Goal: Information Seeking & Learning: Learn about a topic

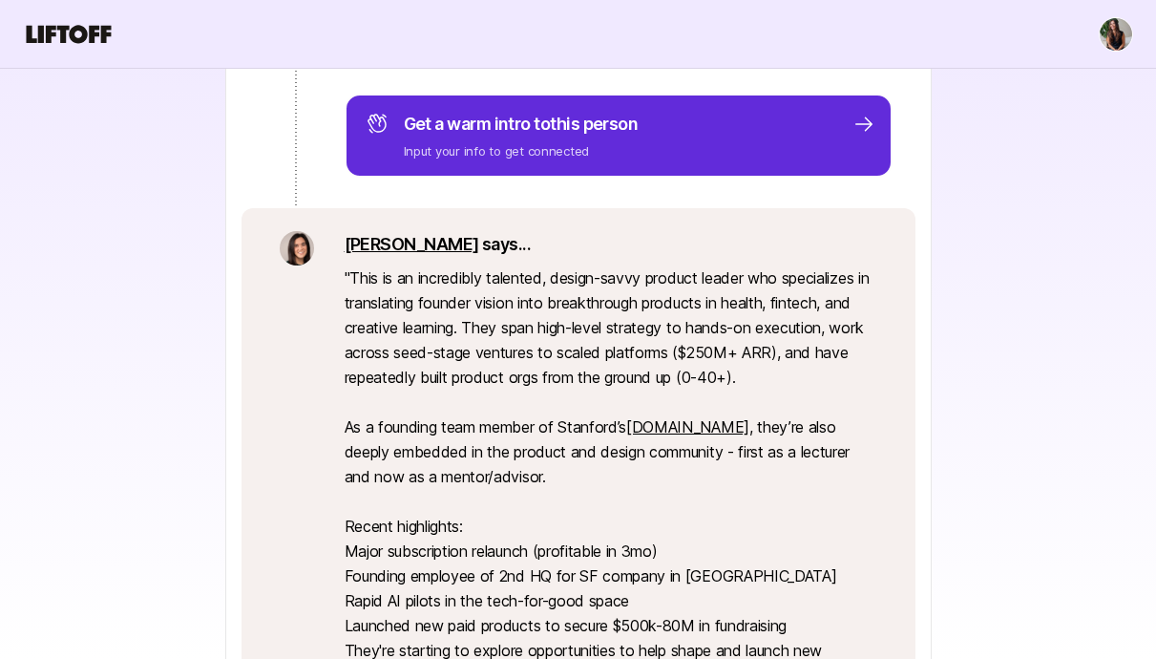
scroll to position [331, 0]
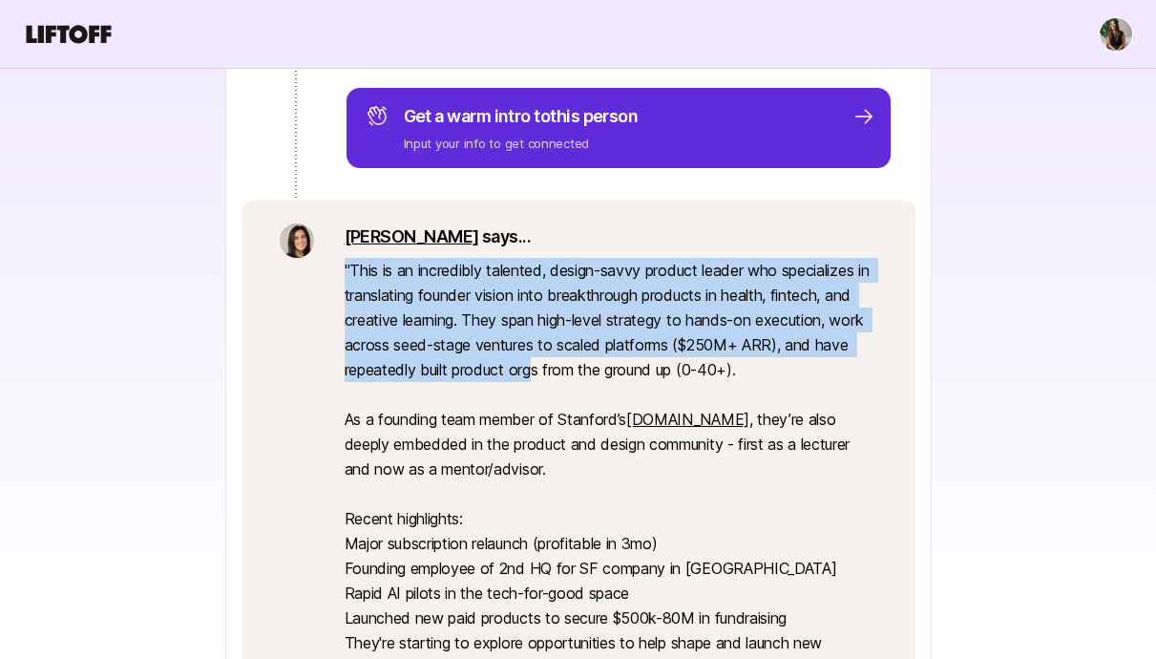
drag, startPoint x: 523, startPoint y: 256, endPoint x: 573, endPoint y: 373, distance: 127.5
click at [573, 373] on div "[PERSON_NAME] says... " This is an incredibly talented, design-savvy product le…" at bounding box center [611, 476] width 533 height 506
click at [573, 373] on p "" This is an incredibly talented, design-savvy product leader who specializes i…" at bounding box center [611, 494] width 533 height 472
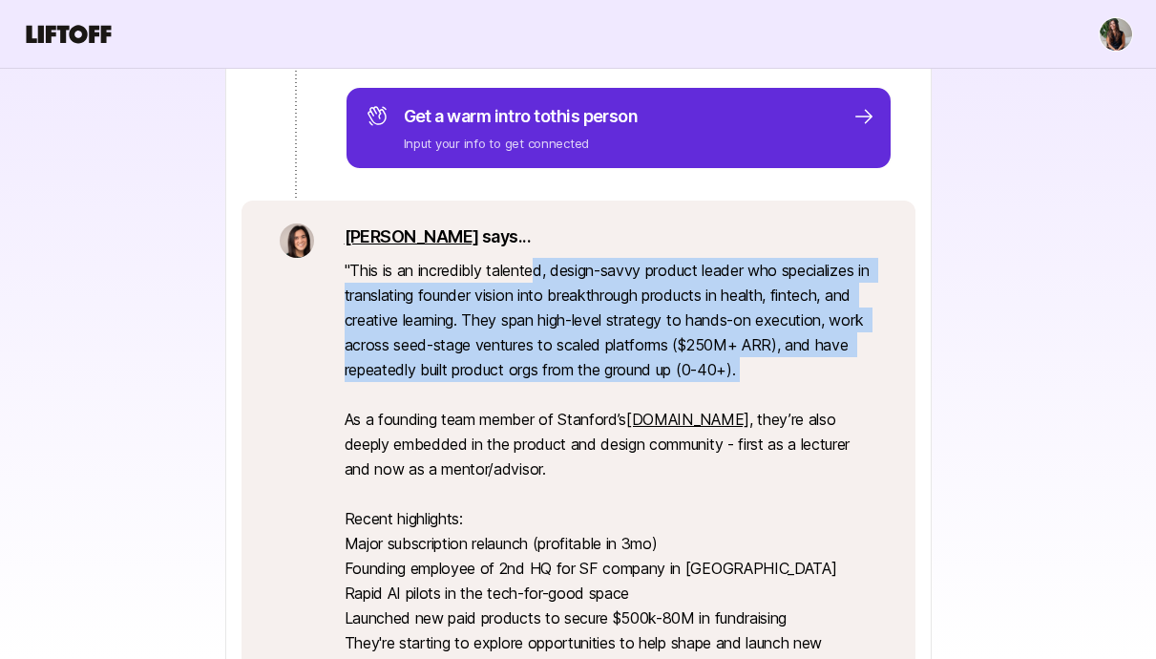
drag, startPoint x: 537, startPoint y: 271, endPoint x: 617, endPoint y: 381, distance: 136.0
click at [617, 381] on p "" This is an incredibly talented, design-savvy product leader who specializes i…" at bounding box center [611, 494] width 533 height 472
drag, startPoint x: 617, startPoint y: 381, endPoint x: 534, endPoint y: 247, distance: 157.4
click at [535, 249] on div "[PERSON_NAME] says... " This is an incredibly talented, design-savvy product le…" at bounding box center [611, 476] width 533 height 506
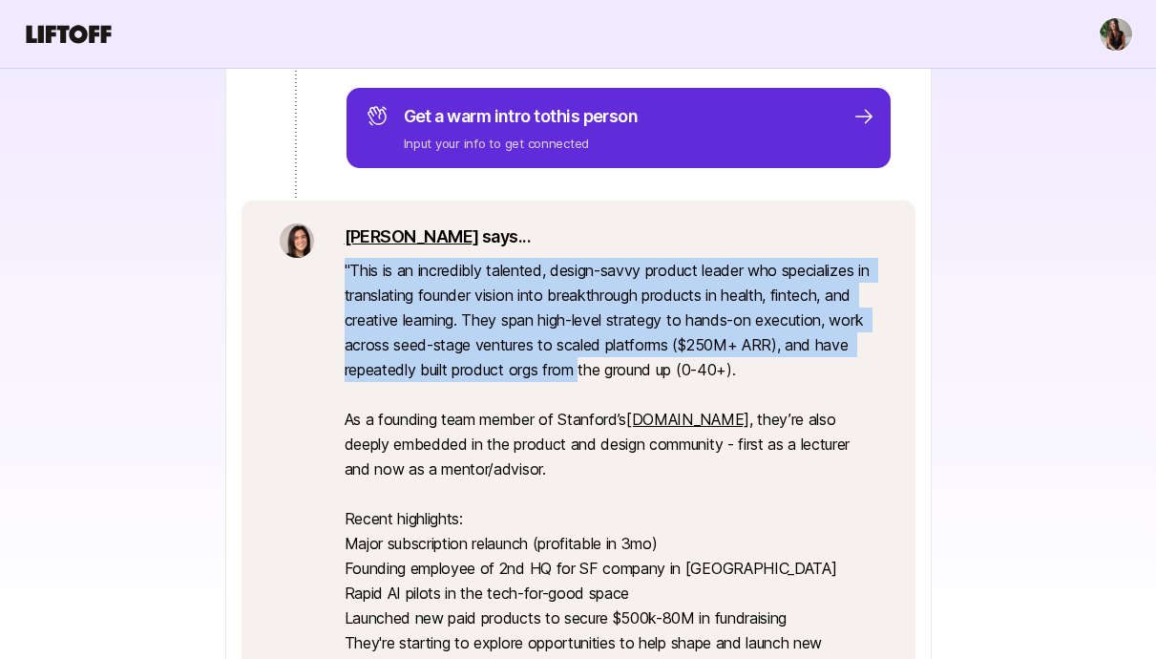
click at [534, 247] on p "[PERSON_NAME] says..." at bounding box center [611, 236] width 533 height 27
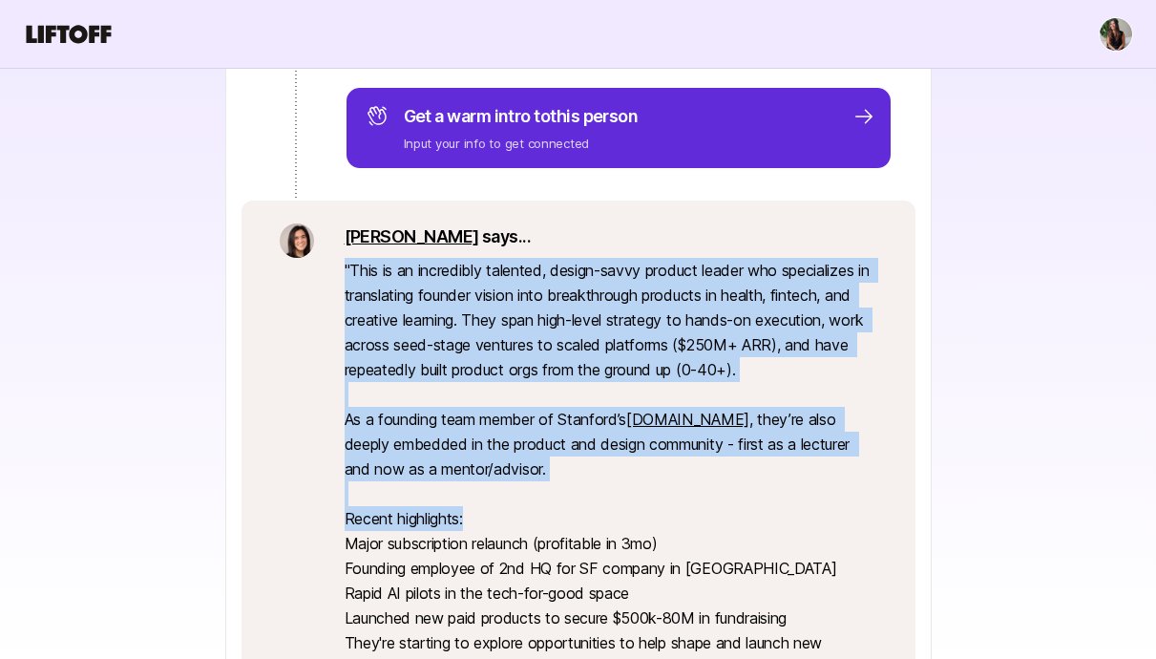
drag, startPoint x: 534, startPoint y: 247, endPoint x: 719, endPoint y: 511, distance: 322.1
click at [719, 511] on div "[PERSON_NAME] says... " This is an incredibly talented, design-savvy product le…" at bounding box center [611, 476] width 533 height 506
click at [719, 511] on p "" This is an incredibly talented, design-savvy product leader who specializes i…" at bounding box center [611, 494] width 533 height 472
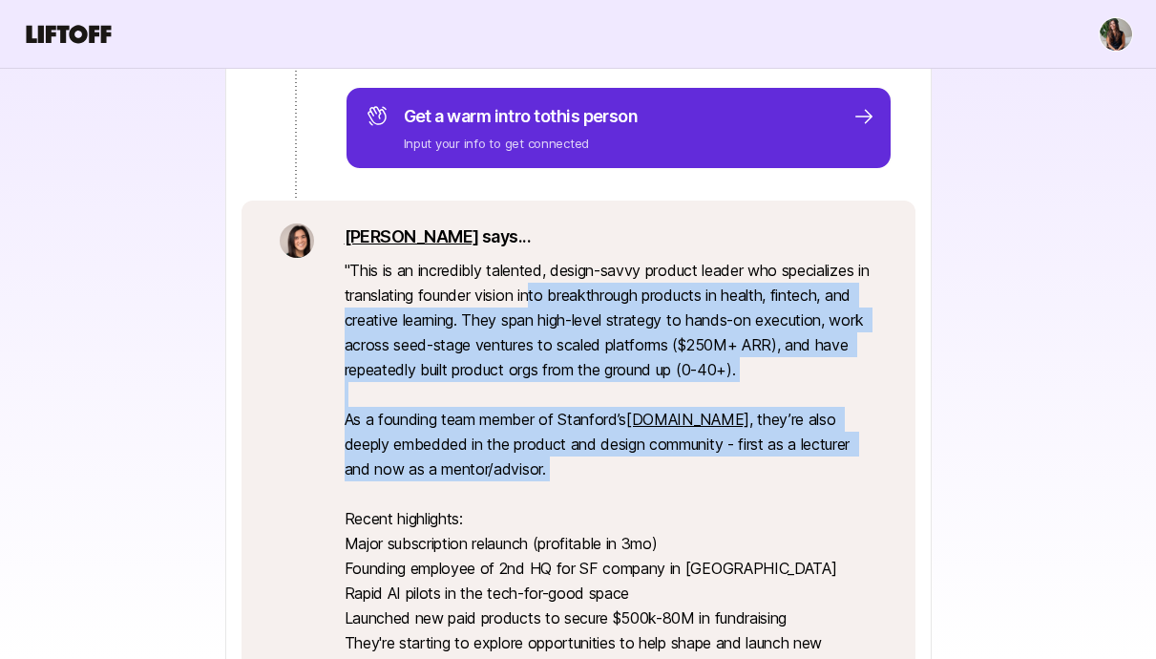
drag, startPoint x: 553, startPoint y: 284, endPoint x: 684, endPoint y: 500, distance: 253.2
click at [685, 502] on p "" This is an incredibly talented, design-savvy product leader who specializes i…" at bounding box center [611, 494] width 533 height 472
click at [684, 500] on p "" This is an incredibly talented, design-savvy product leader who specializes i…" at bounding box center [611, 494] width 533 height 472
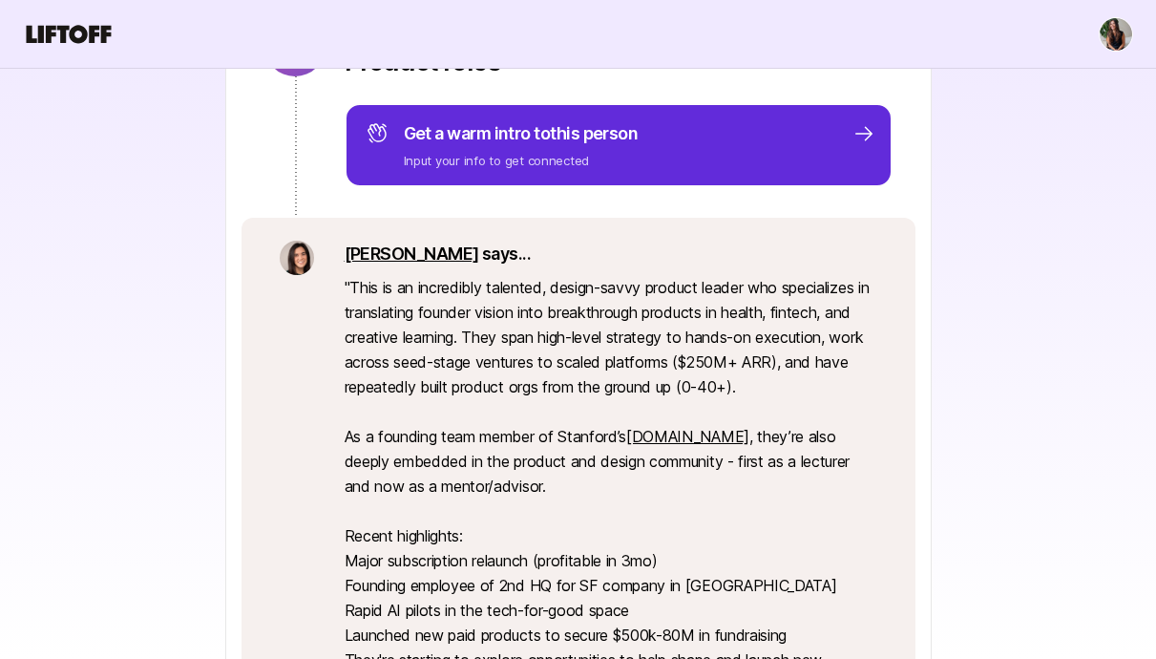
scroll to position [318, 0]
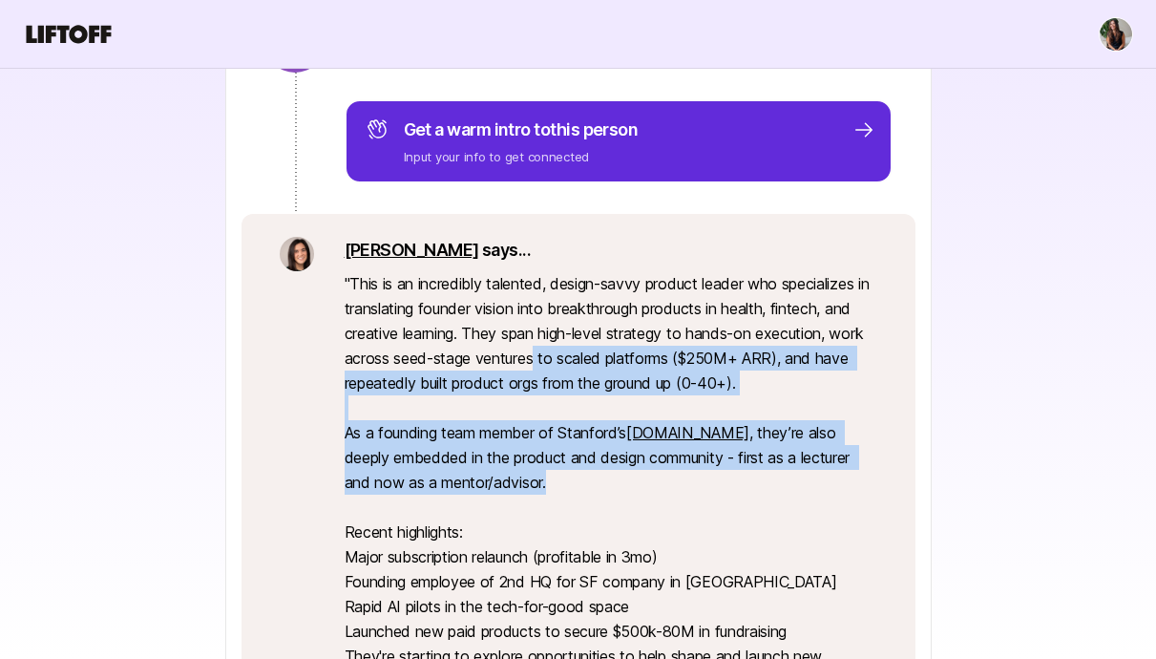
drag, startPoint x: 577, startPoint y: 367, endPoint x: 576, endPoint y: 494, distance: 127.0
click at [577, 494] on p "" This is an incredibly talented, design-savvy product leader who specializes i…" at bounding box center [611, 507] width 533 height 472
click at [576, 494] on p "" This is an incredibly talented, design-savvy product leader who specializes i…" at bounding box center [611, 507] width 533 height 472
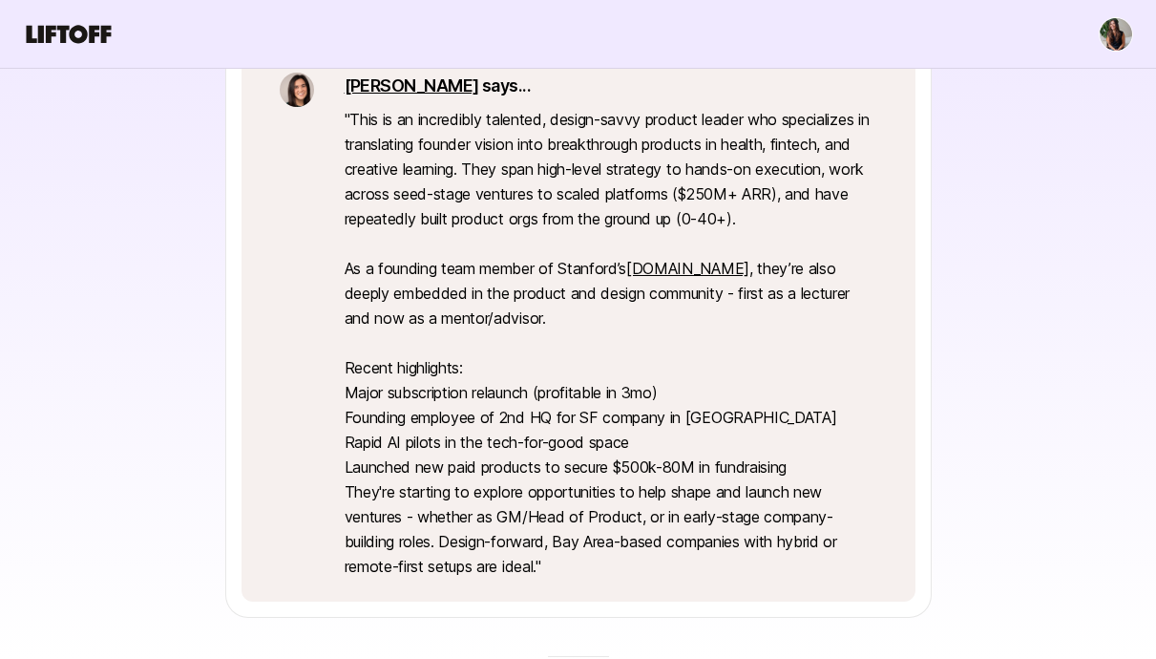
scroll to position [498, 0]
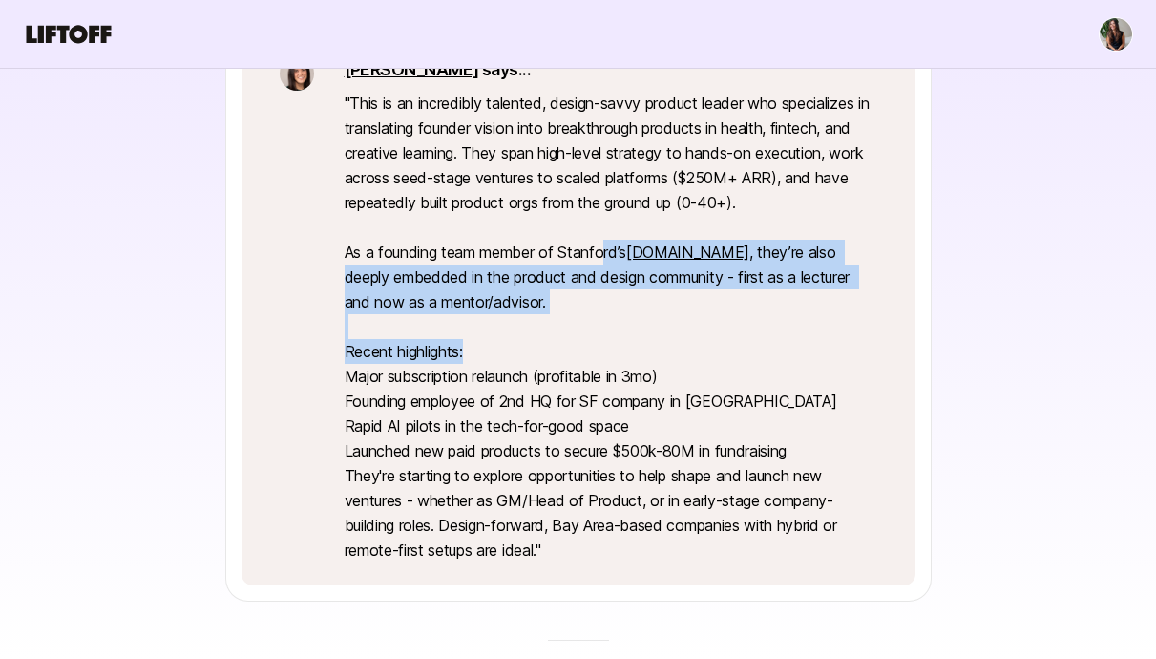
drag, startPoint x: 608, startPoint y: 254, endPoint x: 616, endPoint y: 350, distance: 96.7
click at [616, 350] on p "" This is an incredibly talented, design-savvy product leader who specializes i…" at bounding box center [611, 327] width 533 height 472
click at [616, 351] on p "" This is an incredibly talented, design-savvy product leader who specializes i…" at bounding box center [611, 327] width 533 height 472
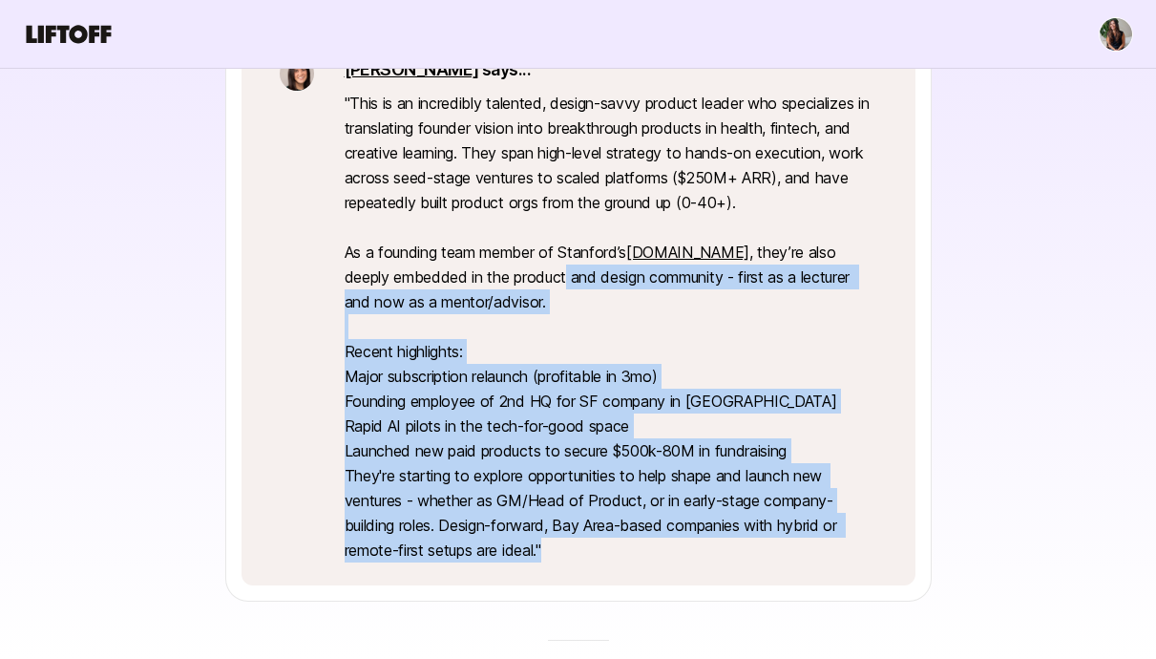
drag, startPoint x: 519, startPoint y: 272, endPoint x: 774, endPoint y: 582, distance: 400.9
click at [773, 582] on div "[PERSON_NAME] says... " This is an incredibly talented, design-savvy product le…" at bounding box center [579, 309] width 674 height 552
click at [750, 543] on p "" This is an incredibly talented, design-savvy product leader who specializes i…" at bounding box center [611, 327] width 533 height 472
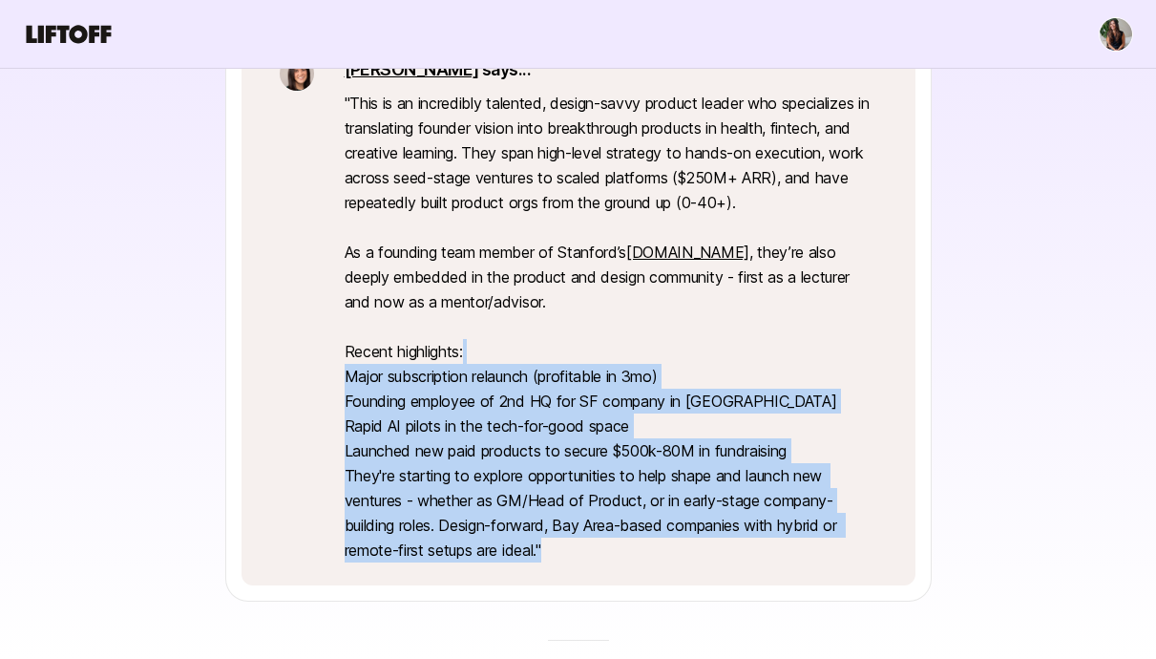
drag, startPoint x: 750, startPoint y: 543, endPoint x: 631, endPoint y: 361, distance: 217.5
click at [631, 361] on p "" This is an incredibly talented, design-savvy product leader who specializes i…" at bounding box center [611, 327] width 533 height 472
drag, startPoint x: 631, startPoint y: 361, endPoint x: 736, endPoint y: 571, distance: 234.9
click at [736, 573] on div "[PERSON_NAME] says... " This is an incredibly talented, design-savvy product le…" at bounding box center [579, 309] width 674 height 552
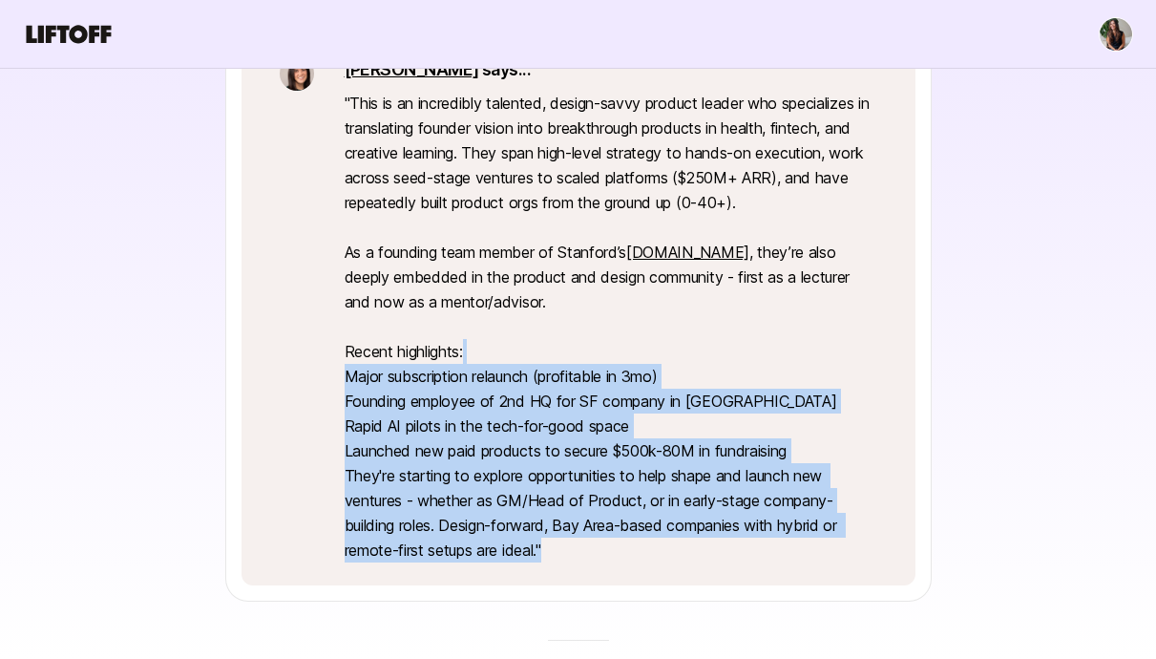
click at [736, 571] on div "[PERSON_NAME] says... " This is an incredibly talented, design-savvy product le…" at bounding box center [579, 309] width 674 height 552
drag, startPoint x: 712, startPoint y: 544, endPoint x: 636, endPoint y: 341, distance: 217.3
click at [636, 341] on p "" This is an incredibly talented, design-savvy product leader who specializes i…" at bounding box center [611, 327] width 533 height 472
drag, startPoint x: 636, startPoint y: 343, endPoint x: 785, endPoint y: 581, distance: 280.6
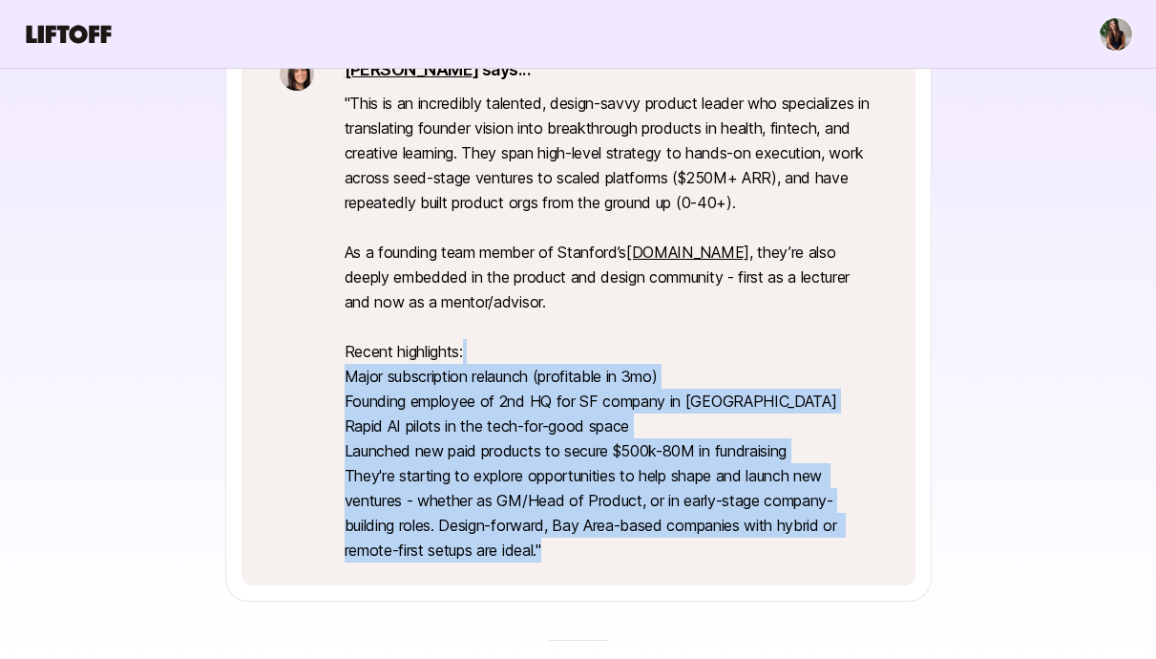
click at [785, 581] on div "[PERSON_NAME] says... " This is an incredibly talented, design-savvy product le…" at bounding box center [579, 309] width 674 height 552
drag, startPoint x: 524, startPoint y: 348, endPoint x: 640, endPoint y: 555, distance: 237.3
click at [638, 555] on p "" This is an incredibly talented, design-savvy product leader who specializes i…" at bounding box center [611, 327] width 533 height 472
click at [640, 555] on p "" This is an incredibly talented, design-savvy product leader who specializes i…" at bounding box center [611, 327] width 533 height 472
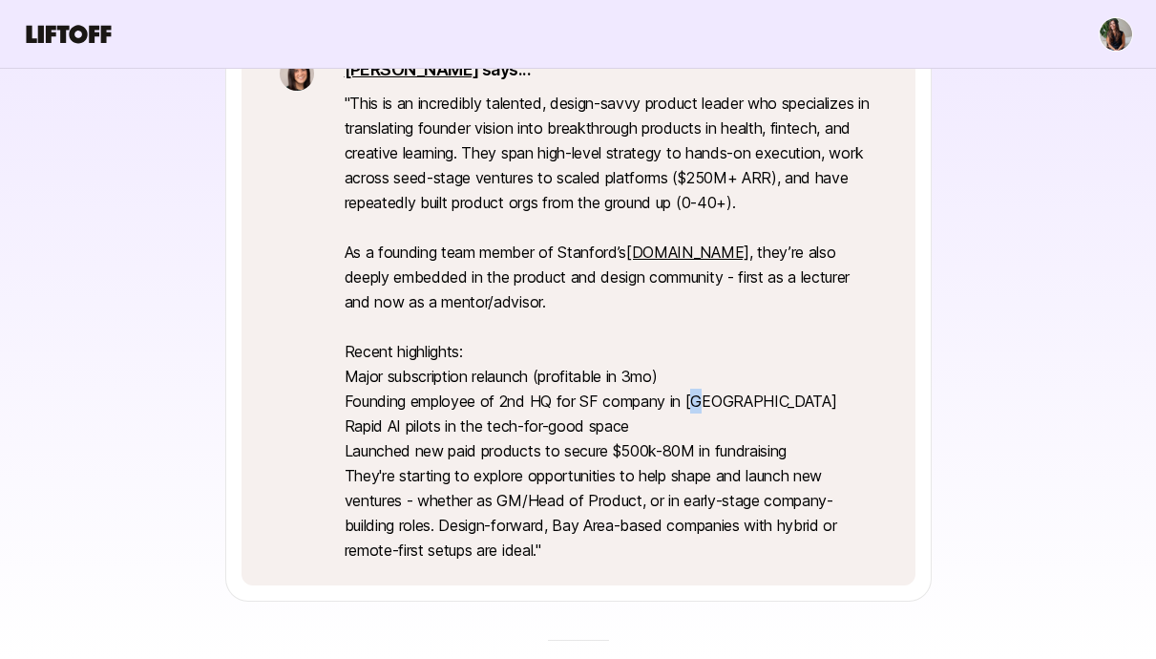
drag, startPoint x: 696, startPoint y: 397, endPoint x: 725, endPoint y: 403, distance: 29.2
click at [725, 403] on p "" This is an incredibly talented, design-savvy product leader who specializes i…" at bounding box center [611, 327] width 533 height 472
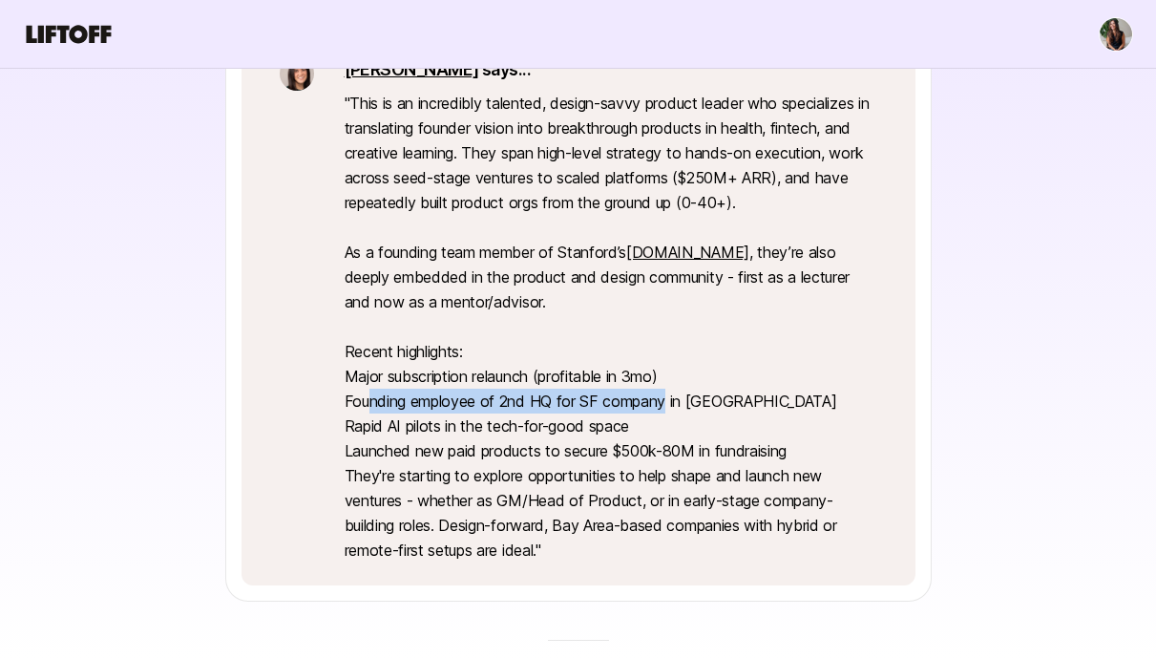
drag, startPoint x: 667, startPoint y: 411, endPoint x: 357, endPoint y: 394, distance: 309.8
click at [369, 398] on p "" This is an incredibly talented, design-savvy product leader who specializes i…" at bounding box center [611, 327] width 533 height 472
click at [357, 394] on p "" This is an incredibly talented, design-savvy product leader who specializes i…" at bounding box center [611, 327] width 533 height 472
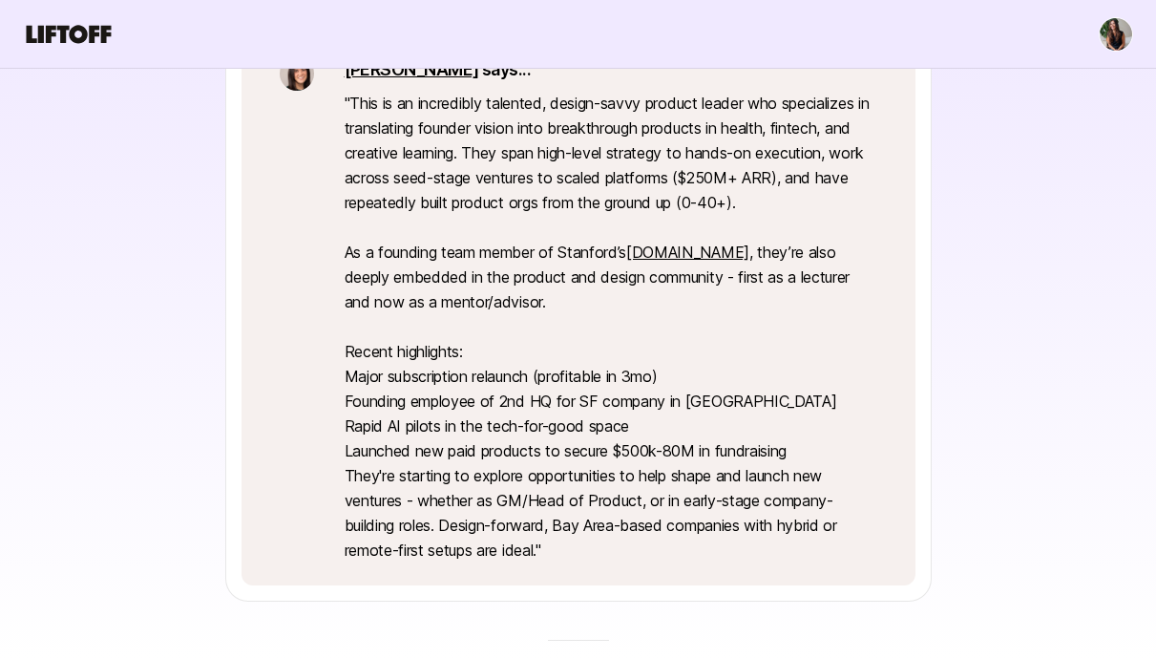
click at [358, 387] on p "" This is an incredibly talented, design-savvy product leader who specializes i…" at bounding box center [611, 327] width 533 height 472
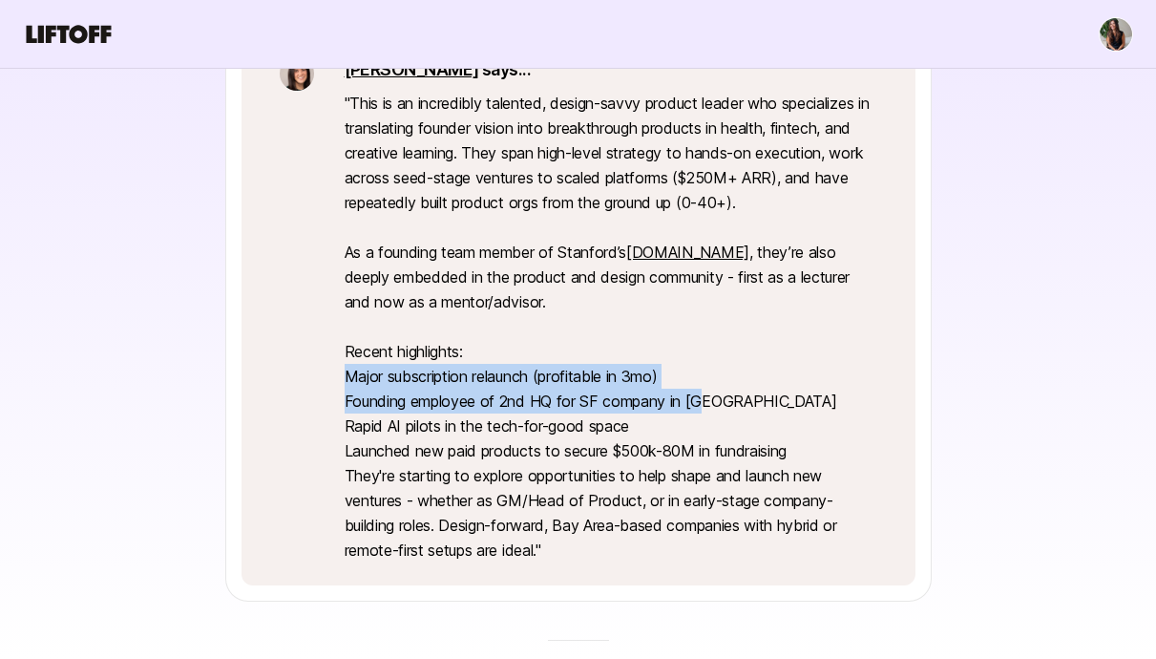
drag, startPoint x: 712, startPoint y: 406, endPoint x: 341, endPoint y: 379, distance: 372.4
click at [341, 380] on div "[PERSON_NAME] says... " This is an incredibly talented, design-savvy product le…" at bounding box center [579, 309] width 674 height 552
click at [341, 379] on div "[PERSON_NAME] says... " This is an incredibly talented, design-savvy product le…" at bounding box center [579, 309] width 674 height 552
drag, startPoint x: 341, startPoint y: 378, endPoint x: 728, endPoint y: 411, distance: 388.1
click at [728, 411] on div "[PERSON_NAME] says... " This is an incredibly talented, design-savvy product le…" at bounding box center [579, 309] width 674 height 552
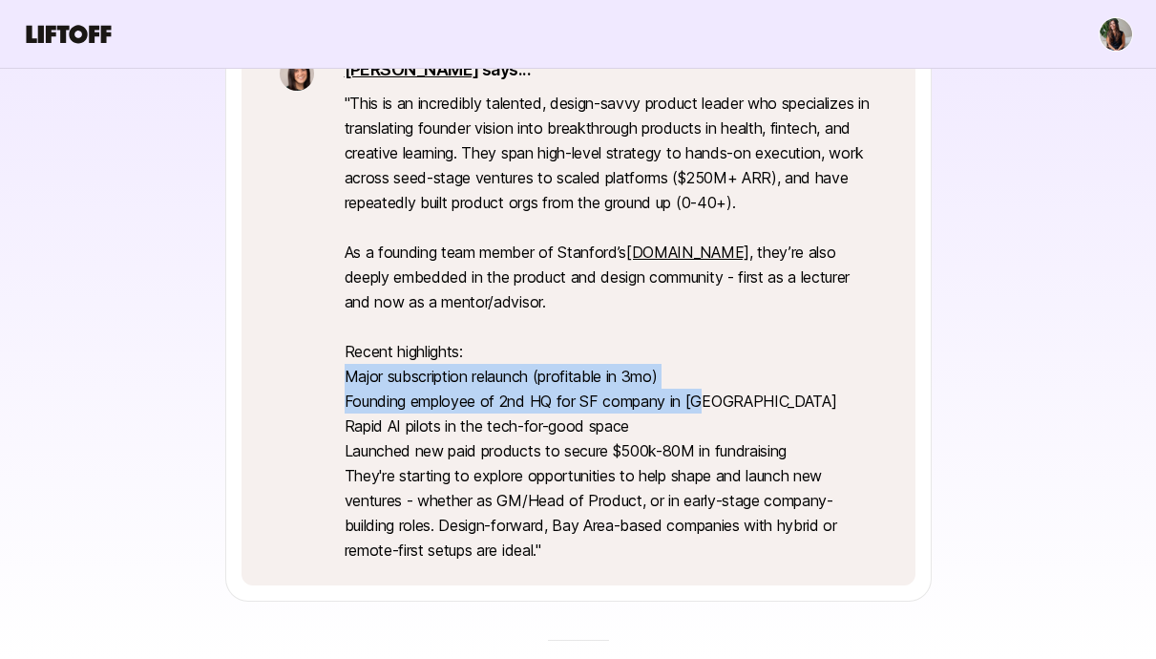
click at [728, 411] on p "" This is an incredibly talented, design-savvy product leader who specializes i…" at bounding box center [611, 327] width 533 height 472
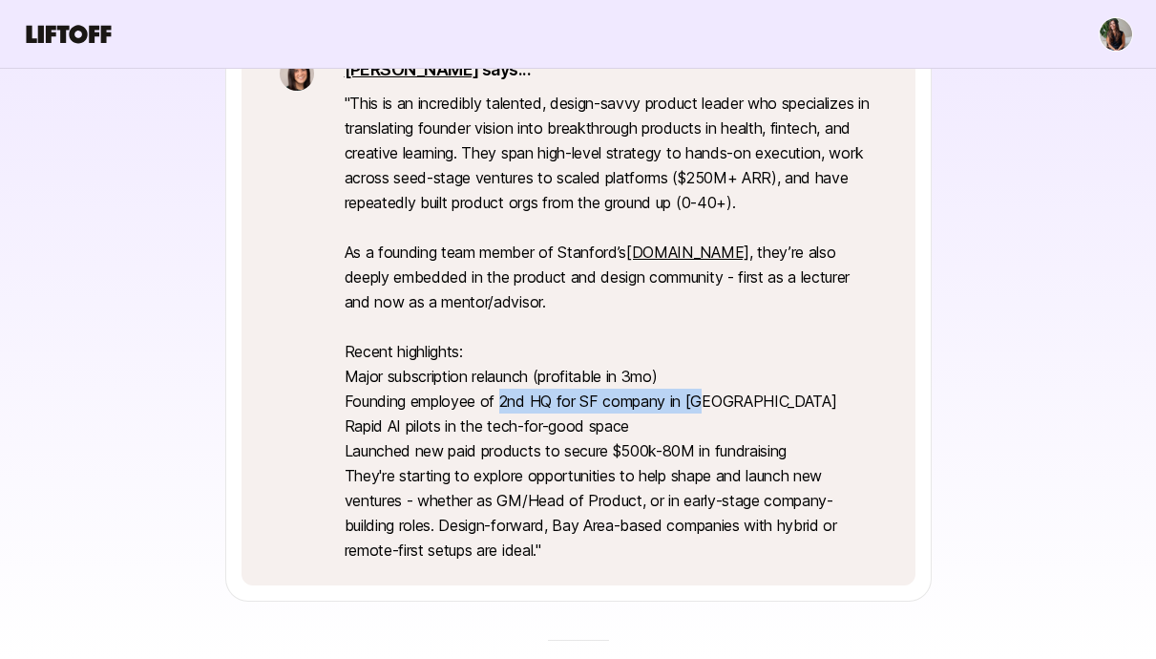
drag, startPoint x: 503, startPoint y: 402, endPoint x: 733, endPoint y: 394, distance: 230.3
click at [733, 394] on p "" This is an incredibly talented, design-savvy product leader who specializes i…" at bounding box center [611, 327] width 533 height 472
click at [716, 421] on p "" This is an incredibly talented, design-savvy product leader who specializes i…" at bounding box center [611, 327] width 533 height 472
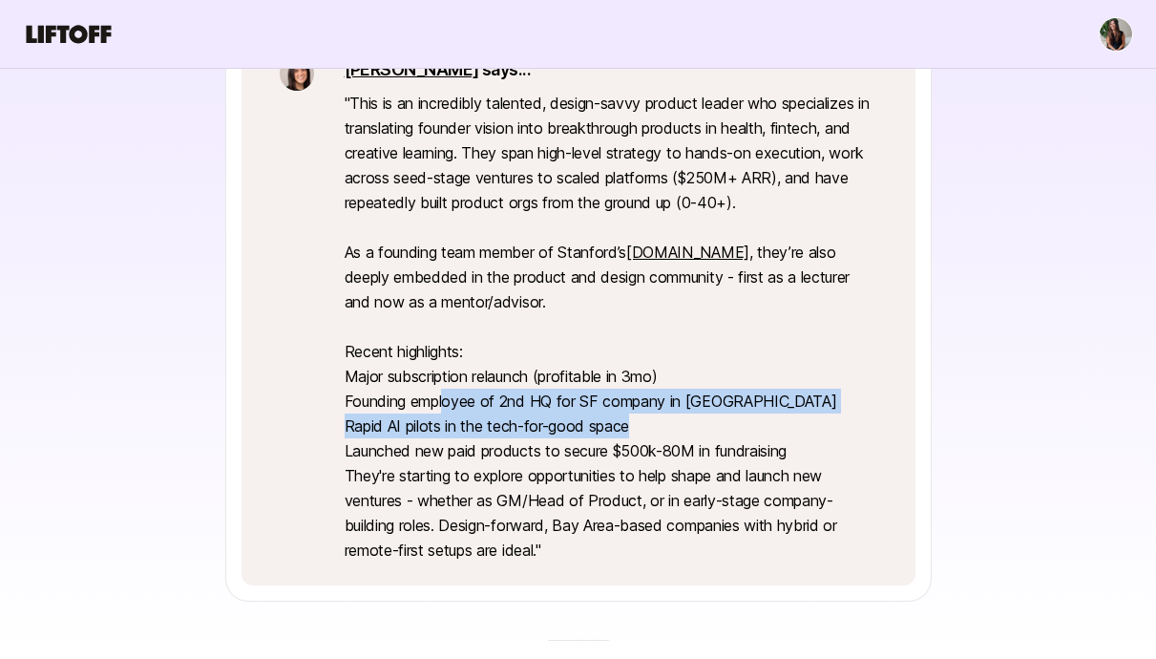
drag, startPoint x: 716, startPoint y: 421, endPoint x: 447, endPoint y: 388, distance: 271.4
click at [447, 388] on p "" This is an incredibly talented, design-savvy product leader who specializes i…" at bounding box center [611, 327] width 533 height 472
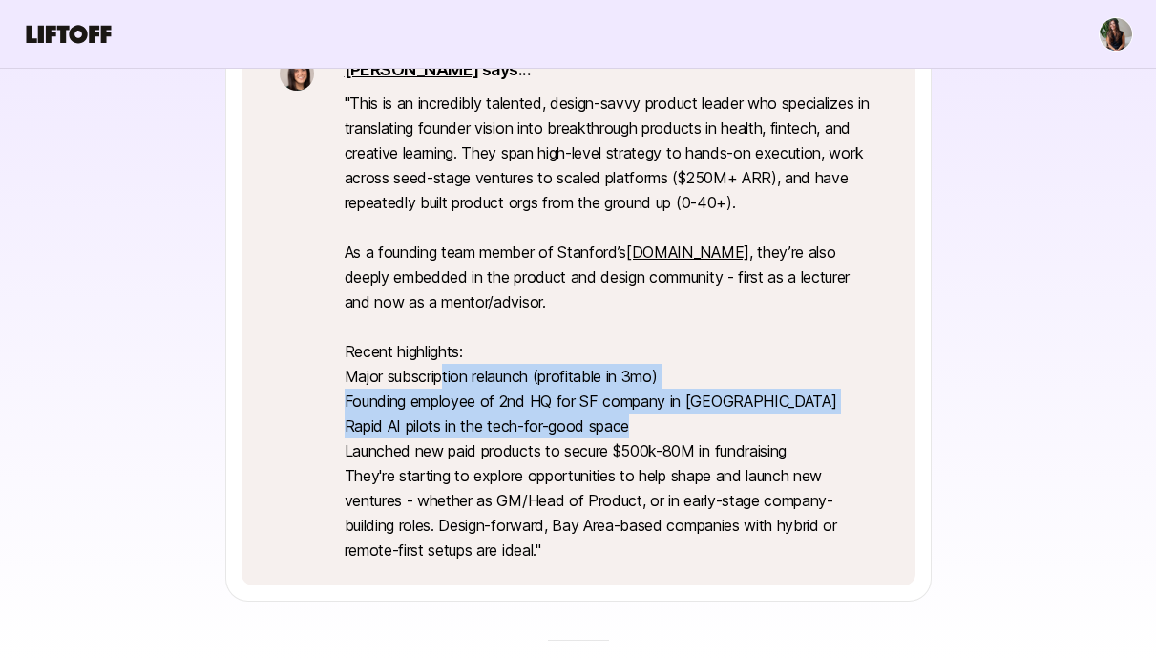
click at [447, 388] on p "" This is an incredibly talented, design-savvy product leader who specializes i…" at bounding box center [611, 327] width 533 height 472
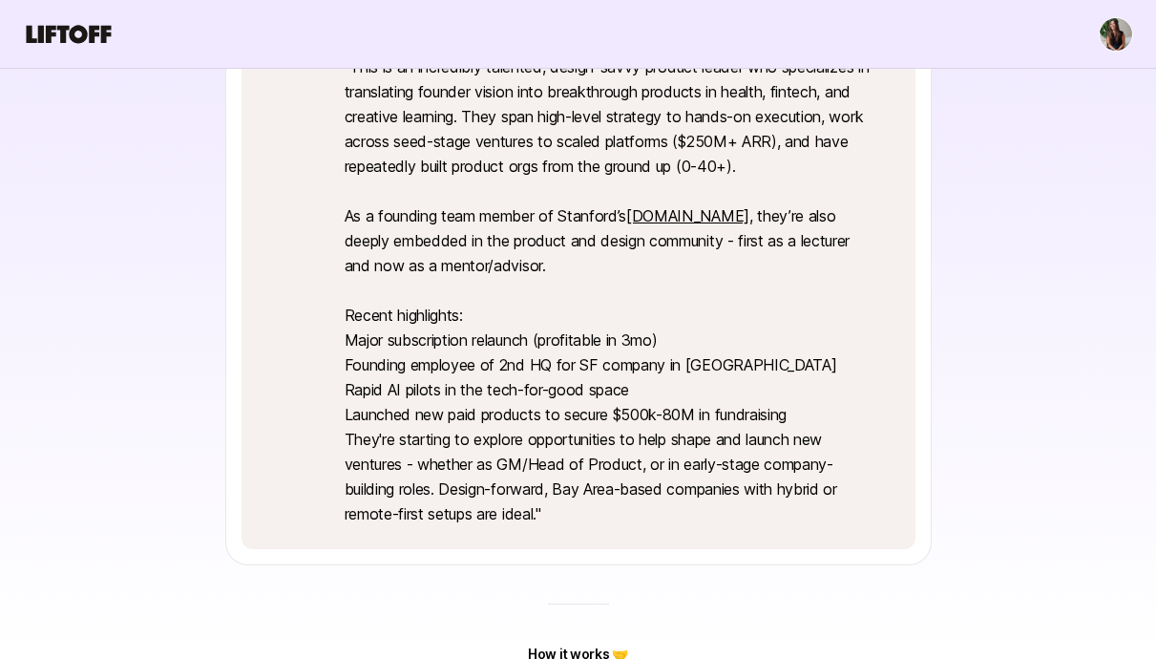
scroll to position [548, 0]
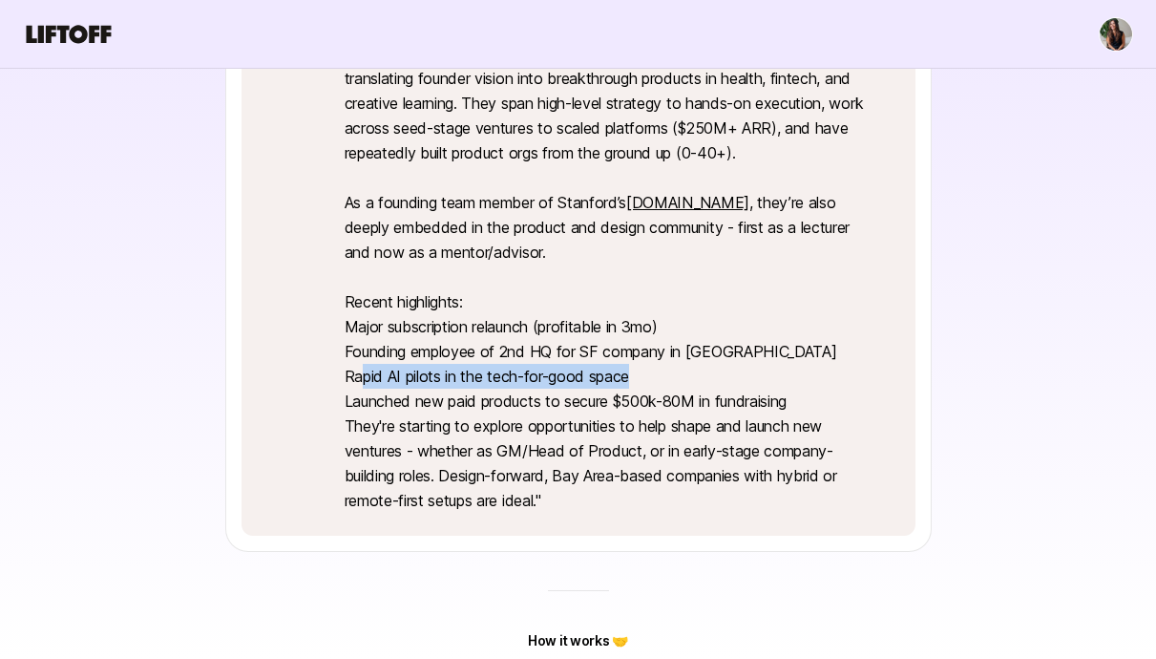
drag, startPoint x: 361, startPoint y: 375, endPoint x: 670, endPoint y: 383, distance: 309.5
click at [670, 383] on p "" This is an incredibly talented, design-savvy product leader who specializes i…" at bounding box center [611, 277] width 533 height 472
click at [339, 383] on div "[PERSON_NAME] says... " This is an incredibly talented, design-savvy product le…" at bounding box center [579, 260] width 674 height 552
click at [356, 405] on p "" This is an incredibly talented, design-savvy product leader who specializes i…" at bounding box center [611, 277] width 533 height 472
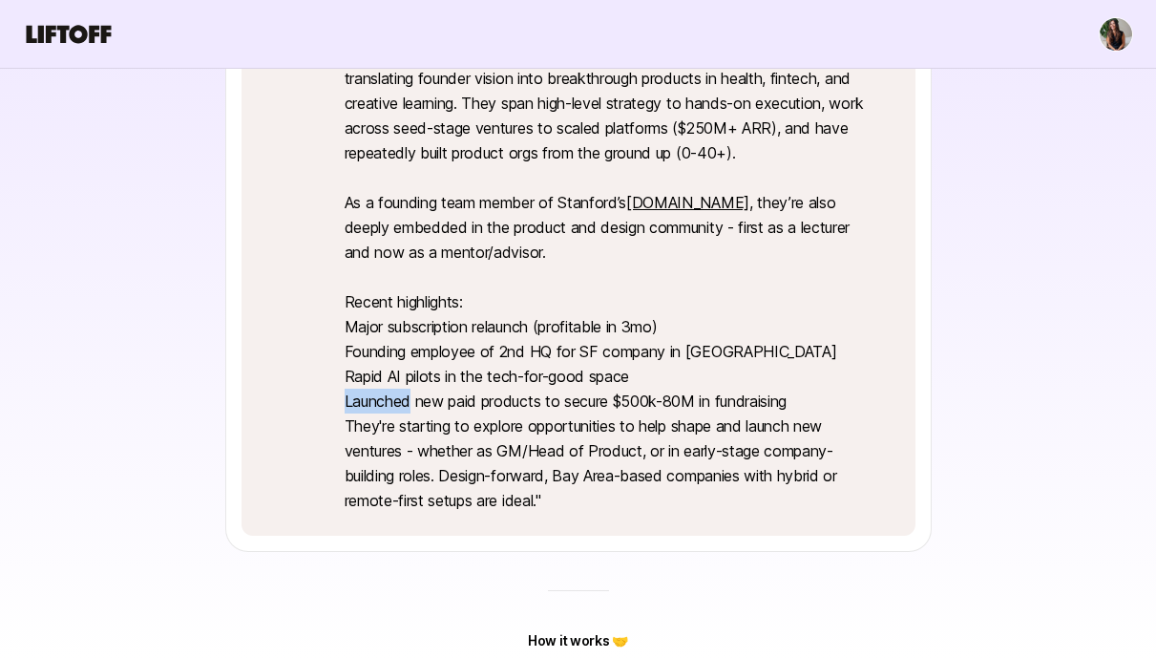
click at [356, 405] on p "" This is an incredibly talented, design-savvy product leader who specializes i…" at bounding box center [611, 277] width 533 height 472
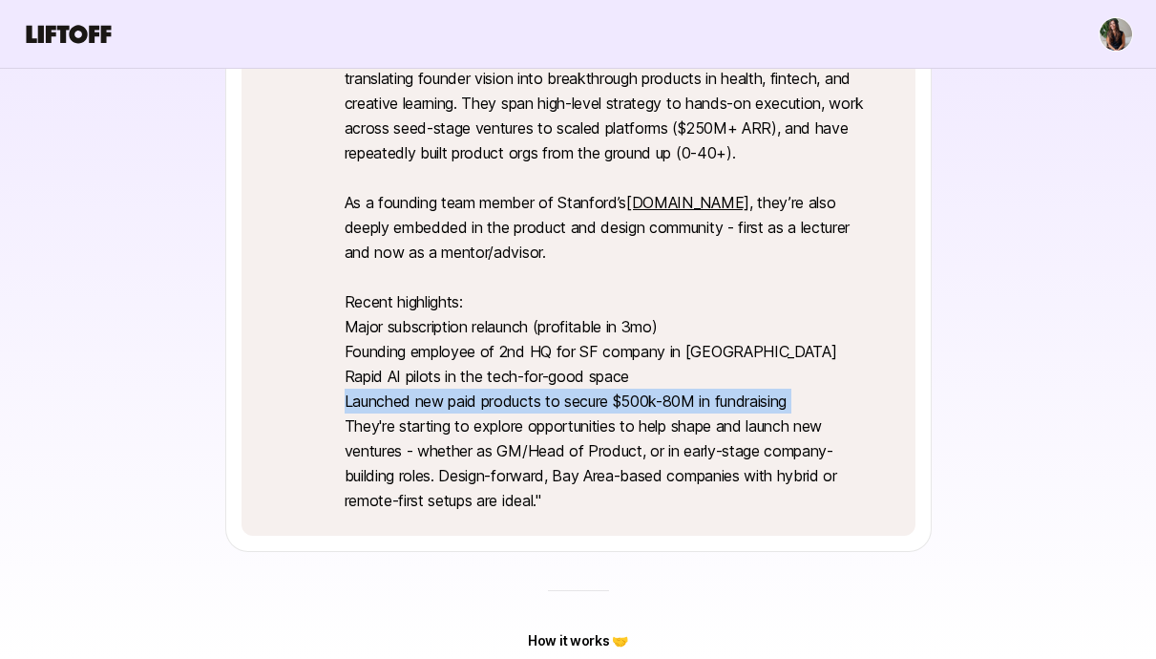
click at [356, 405] on p "" This is an incredibly talented, design-savvy product leader who specializes i…" at bounding box center [611, 277] width 533 height 472
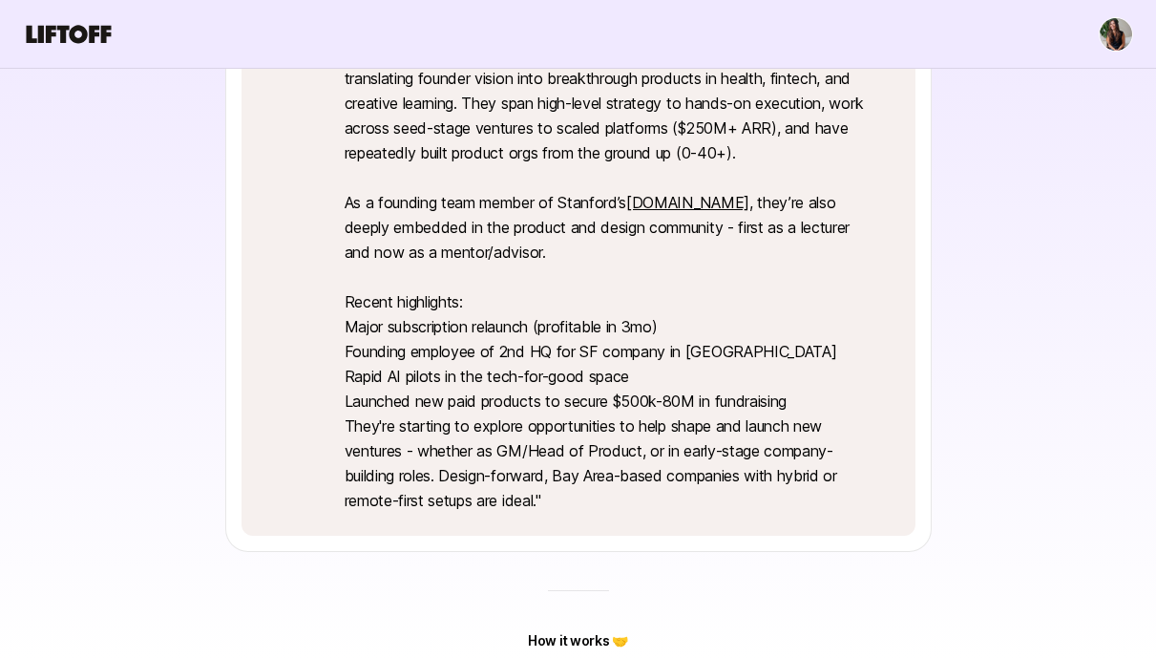
click at [357, 432] on p "" This is an incredibly talented, design-savvy product leader who specializes i…" at bounding box center [611, 277] width 533 height 472
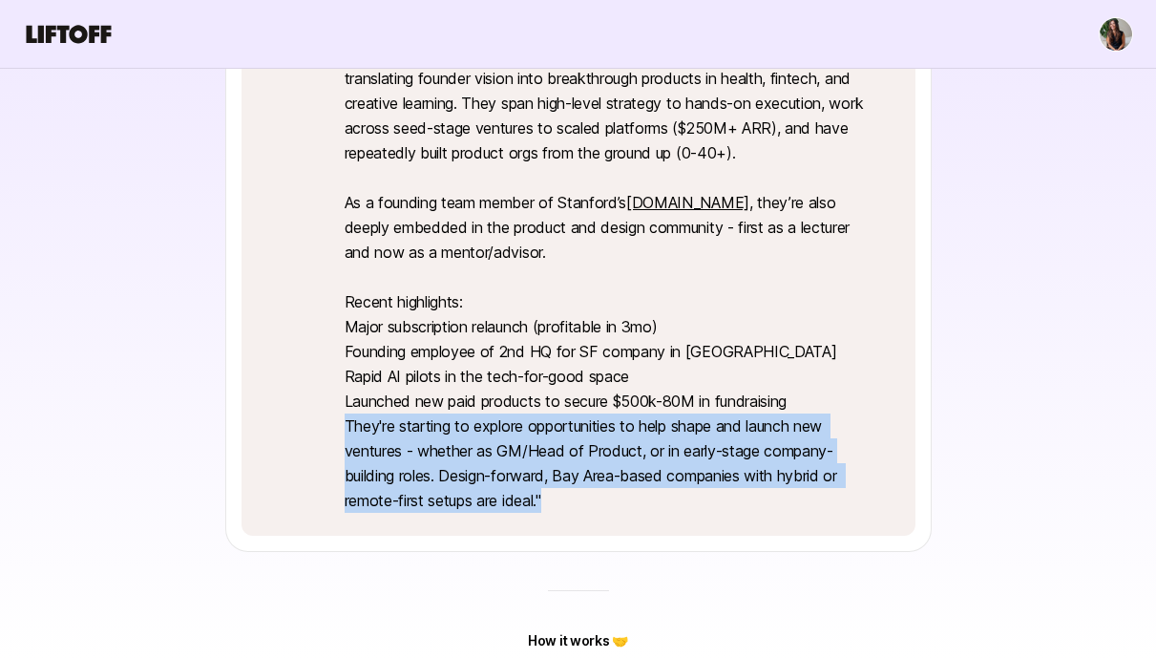
click at [357, 432] on p "" This is an incredibly talented, design-savvy product leader who specializes i…" at bounding box center [611, 277] width 533 height 472
click at [597, 469] on p "" This is an incredibly talented, design-savvy product leader who specializes i…" at bounding box center [611, 277] width 533 height 472
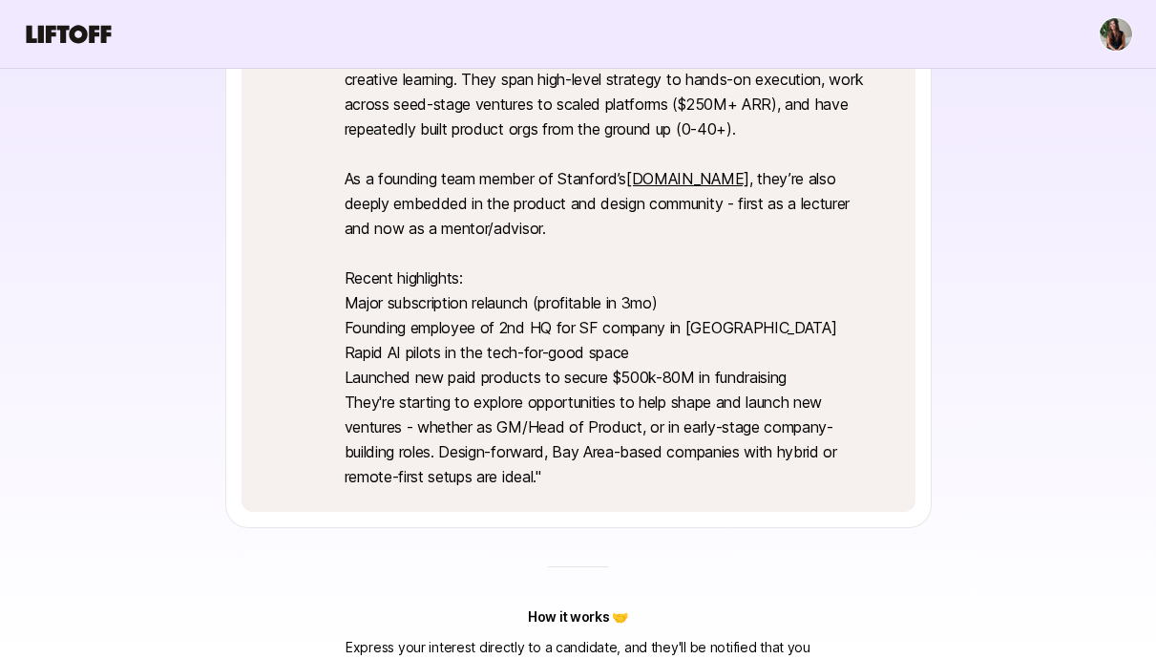
scroll to position [576, 0]
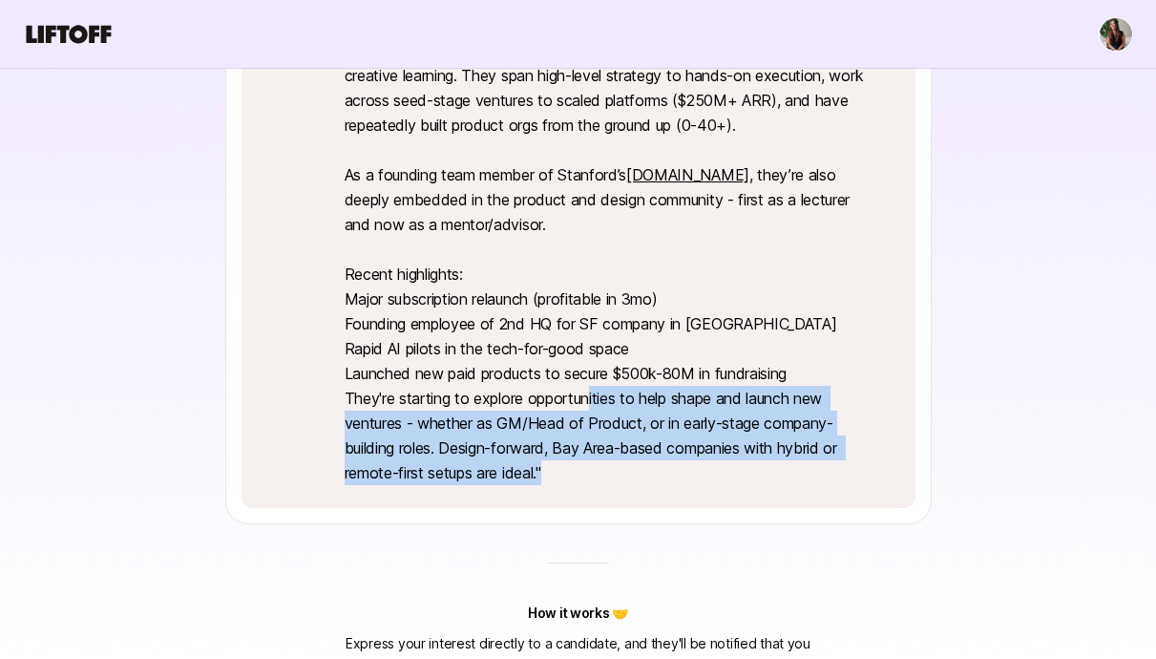
drag, startPoint x: 592, startPoint y: 410, endPoint x: 648, endPoint y: 471, distance: 83.1
click at [648, 471] on p "" This is an incredibly talented, design-savvy product leader who specializes i…" at bounding box center [611, 249] width 533 height 472
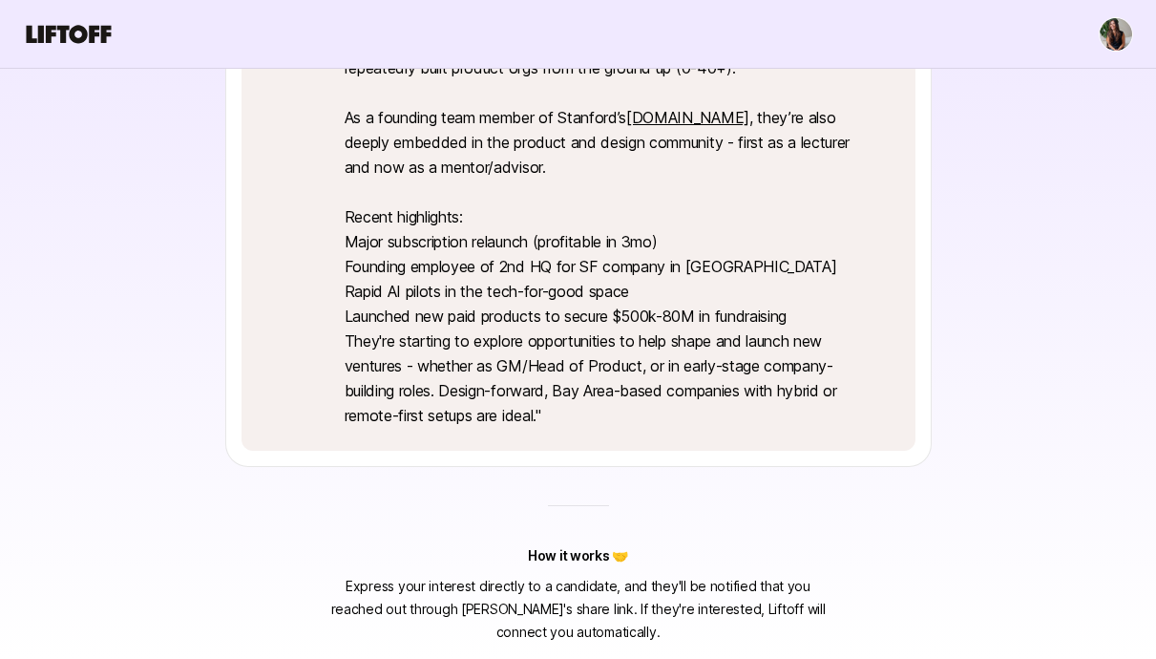
scroll to position [0, 0]
